Goal: Task Accomplishment & Management: Use online tool/utility

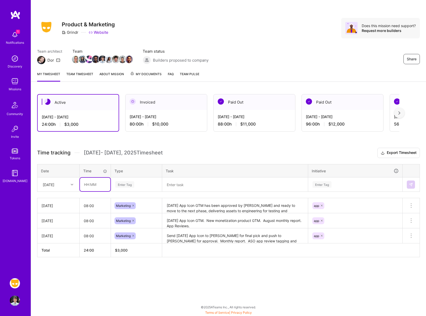
click at [94, 183] on input "text" at bounding box center [95, 185] width 30 height 14
type input "08:00"
click at [129, 184] on div "Enter Tag" at bounding box center [124, 185] width 19 height 8
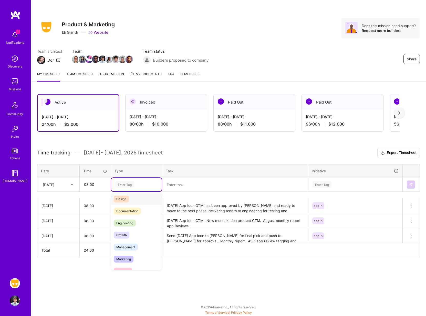
scroll to position [15, 0]
click at [122, 256] on span "Marketing" at bounding box center [124, 258] width 20 height 7
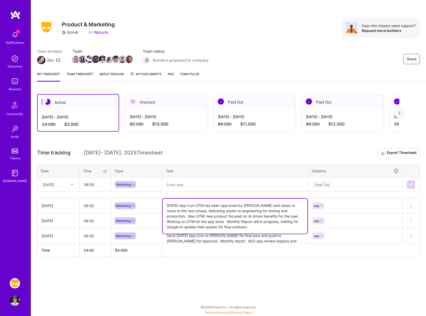
click at [178, 206] on textarea "[DATE] App Icon GTM has been approved by [PERSON_NAME] and ready to move to the…" at bounding box center [234, 216] width 145 height 35
click at [180, 184] on textarea at bounding box center [234, 184] width 145 height 13
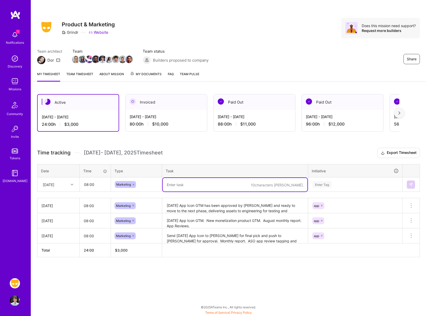
paste textarea "[DATE] App Icon GTM has been approved by [PERSON_NAME] and ready to move to the…"
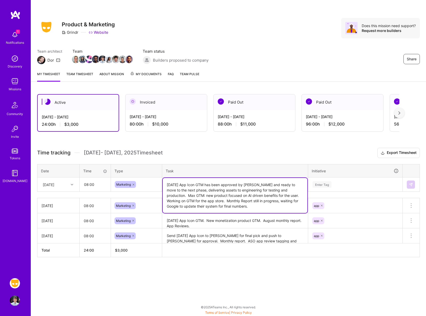
type textarea "[DATE] App Icon GTM has been approved by [PERSON_NAME] and ready to move to the…"
click at [316, 186] on div "Enter Tag" at bounding box center [321, 185] width 19 height 8
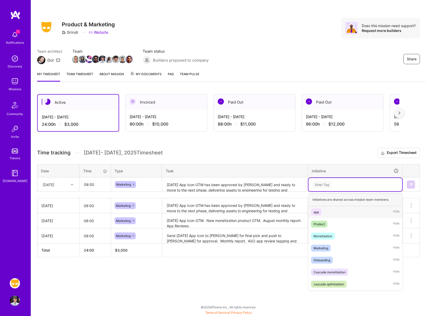
click at [316, 214] on div "app" at bounding box center [315, 212] width 5 height 5
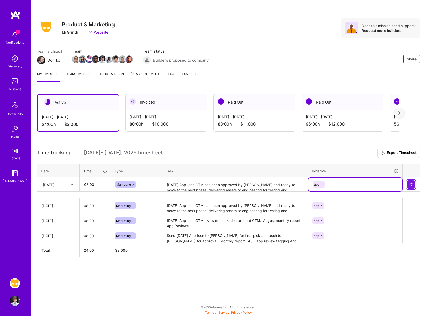
click at [409, 185] on img at bounding box center [410, 185] width 4 height 4
